Goal: Task Accomplishment & Management: Complete application form

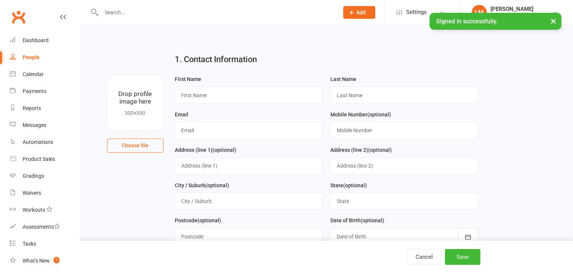
click at [39, 58] on link "People" at bounding box center [45, 57] width 70 height 17
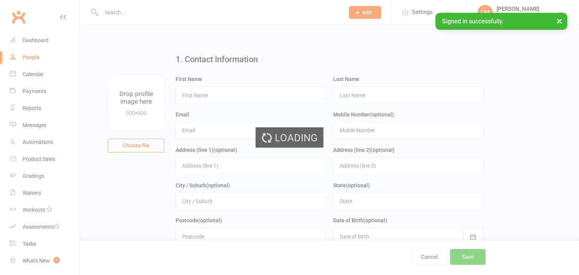
select select "100"
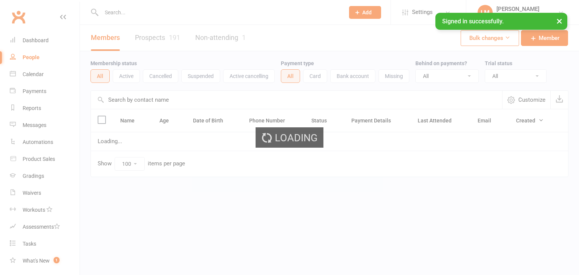
click at [158, 17] on input "text" at bounding box center [219, 12] width 240 height 11
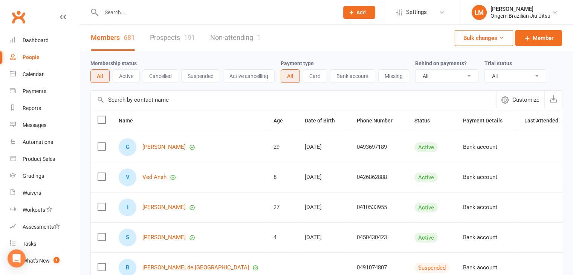
click at [159, 12] on input "text" at bounding box center [216, 12] width 234 height 11
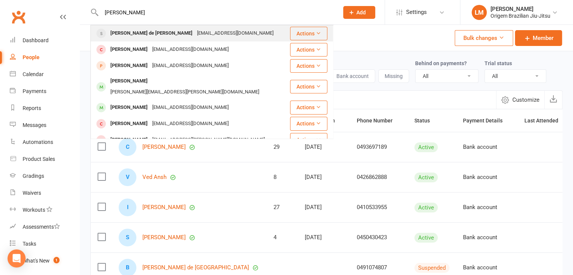
type input "tomas farre"
click at [172, 32] on div "Tomas Monje de Castro Farrell" at bounding box center [151, 33] width 87 height 11
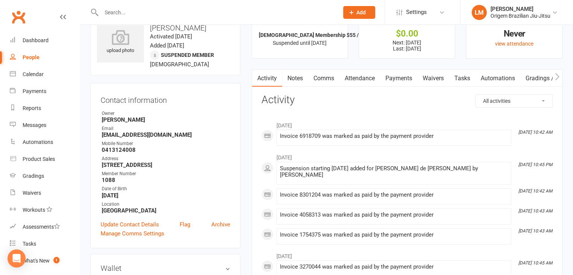
scroll to position [38, 0]
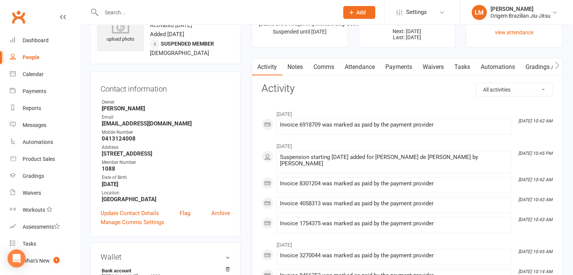
click at [402, 64] on link "Payments" at bounding box center [398, 66] width 37 height 17
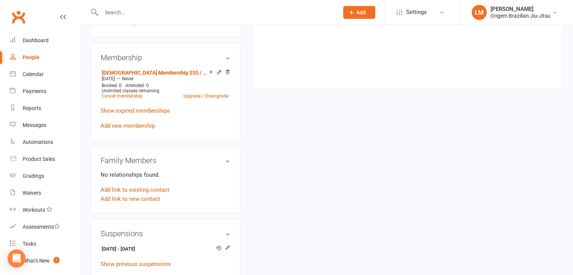
scroll to position [377, 0]
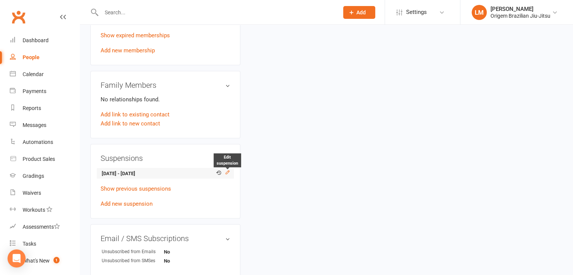
click at [227, 175] on icon at bounding box center [227, 171] width 5 height 5
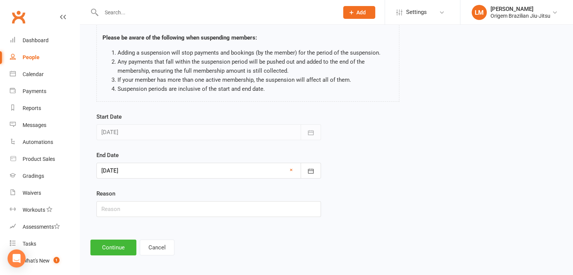
scroll to position [46, 0]
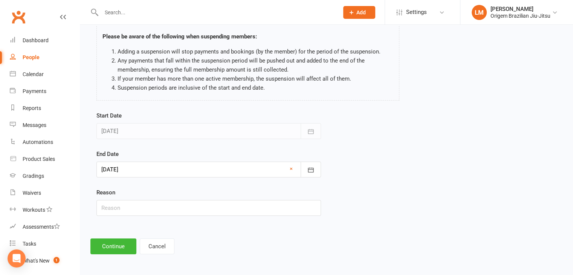
click at [208, 168] on div at bounding box center [208, 170] width 224 height 16
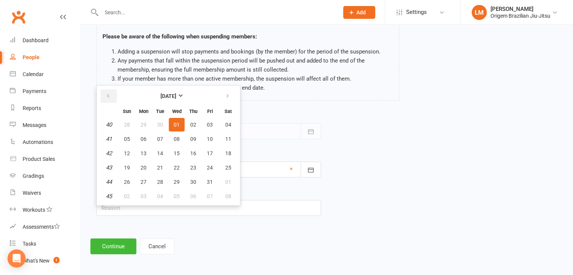
click at [110, 95] on icon "button" at bounding box center [107, 96] width 5 height 6
click at [145, 168] on span "22" at bounding box center [143, 168] width 6 height 6
type input "22 Sep 2025"
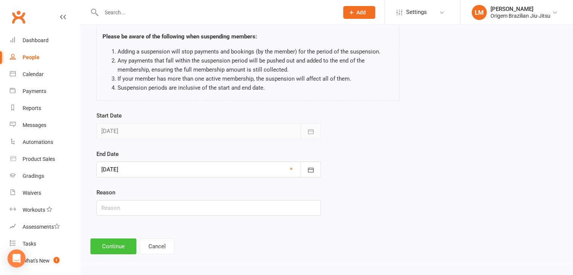
click at [114, 242] on button "Continue" at bounding box center [113, 246] width 46 height 16
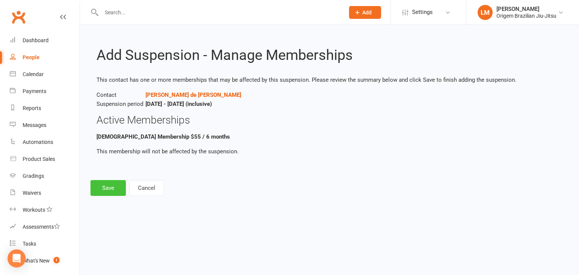
click at [109, 191] on button "Save" at bounding box center [107, 188] width 35 height 16
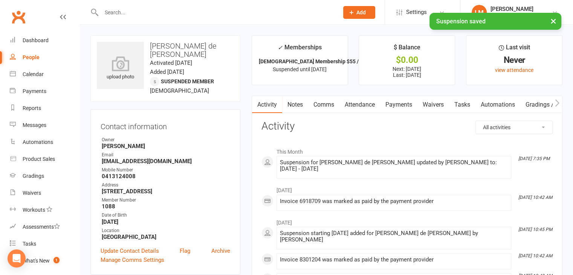
click at [398, 101] on link "Payments" at bounding box center [398, 104] width 37 height 17
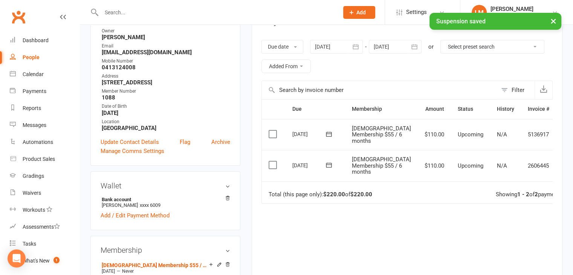
scroll to position [113, 0]
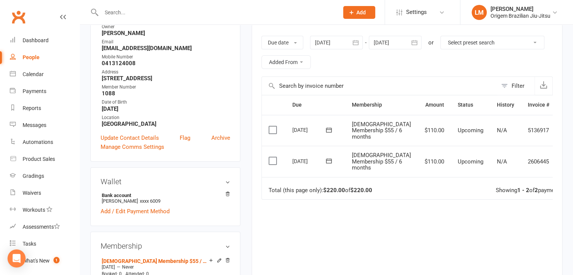
click at [351, 264] on div "Due Contact Membership Amount Status History Invoice # Select this 11 Oct 2025 …" at bounding box center [406, 196] width 291 height 202
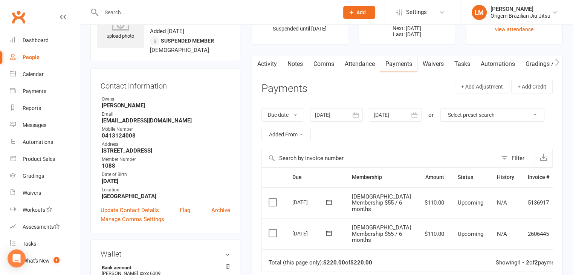
scroll to position [0, 0]
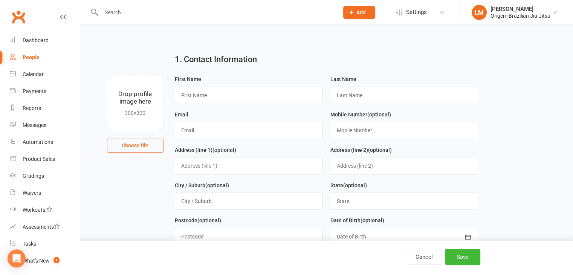
click at [359, 15] on button "Add" at bounding box center [359, 12] width 32 height 13
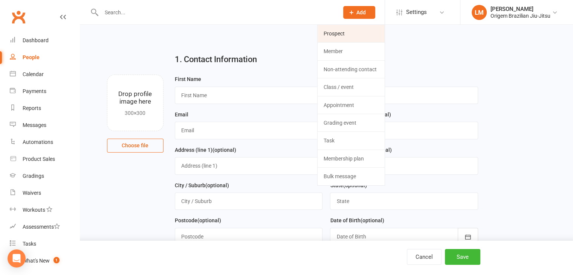
click at [356, 37] on link "Prospect" at bounding box center [351, 33] width 67 height 17
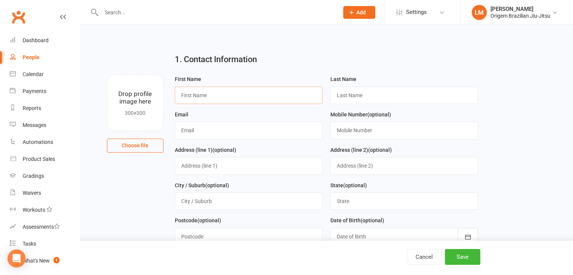
click at [261, 92] on input "text" at bounding box center [249, 95] width 148 height 17
type input "[PERSON_NAME]"
type input "fbrady"
click at [144, 9] on input "text" at bounding box center [216, 12] width 234 height 11
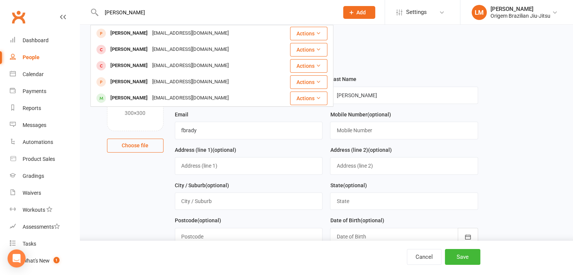
type input "[PERSON_NAME]"
click at [359, 64] on div "1. Contact Information" at bounding box center [326, 60] width 314 height 27
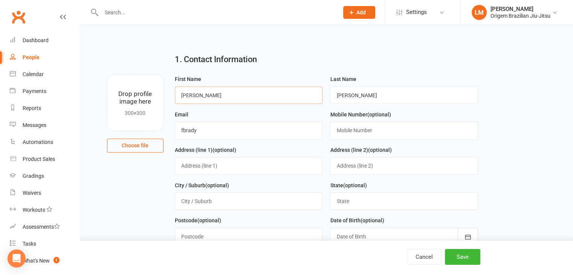
click at [214, 96] on input "[PERSON_NAME]" at bounding box center [249, 95] width 148 height 17
click at [197, 129] on input "fbrady" at bounding box center [249, 130] width 148 height 17
click at [350, 99] on input "[PERSON_NAME]" at bounding box center [404, 95] width 148 height 17
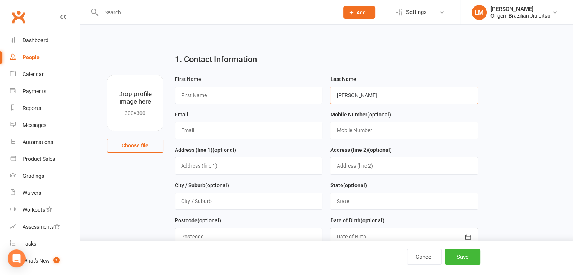
click at [350, 99] on input "[PERSON_NAME]" at bounding box center [404, 95] width 148 height 17
